Goal: Information Seeking & Learning: Learn about a topic

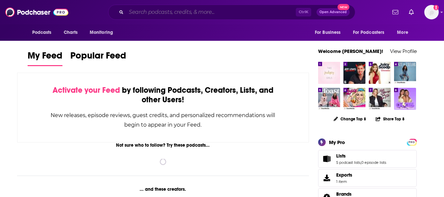
click at [152, 11] on input "Search podcasts, credits, & more..." at bounding box center [211, 12] width 170 height 11
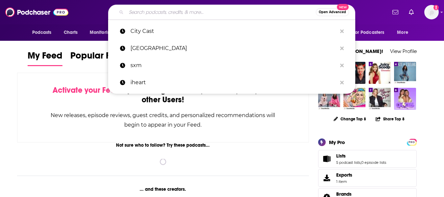
paste input "Afford Anything and Candy V"
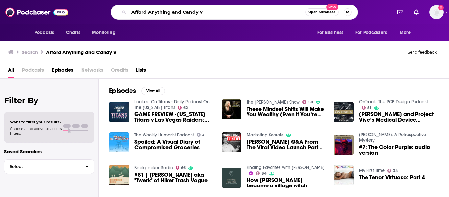
drag, startPoint x: 219, startPoint y: 13, endPoint x: 173, endPoint y: 11, distance: 46.5
click at [173, 11] on input "Afford Anything and Candy V" at bounding box center [217, 12] width 177 height 11
type input "Afford Anything"
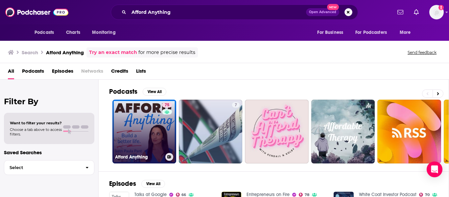
click at [139, 124] on link "75 Afford Anything" at bounding box center [144, 132] width 64 height 64
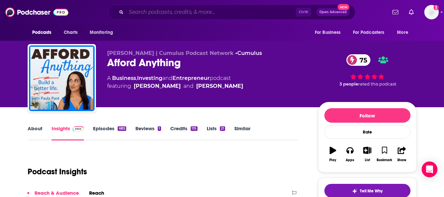
click at [155, 17] on input "Search podcasts, credits, & more..." at bounding box center [211, 12] width 170 height 11
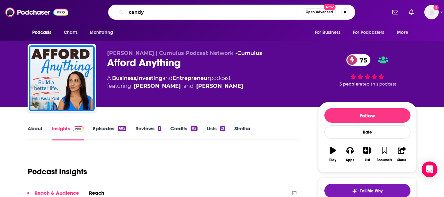
type input "candy v"
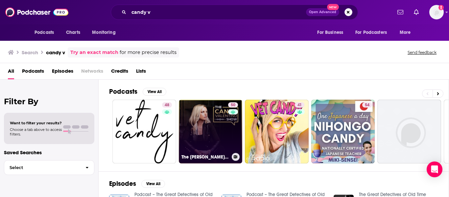
click at [226, 130] on link "50 The [PERSON_NAME] Show" at bounding box center [211, 132] width 64 height 64
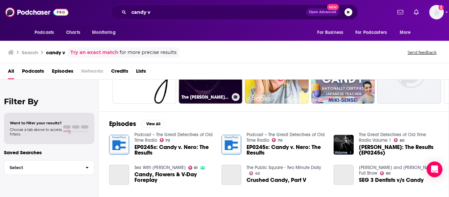
scroll to position [99, 0]
